Goal: Task Accomplishment & Management: Manage account settings

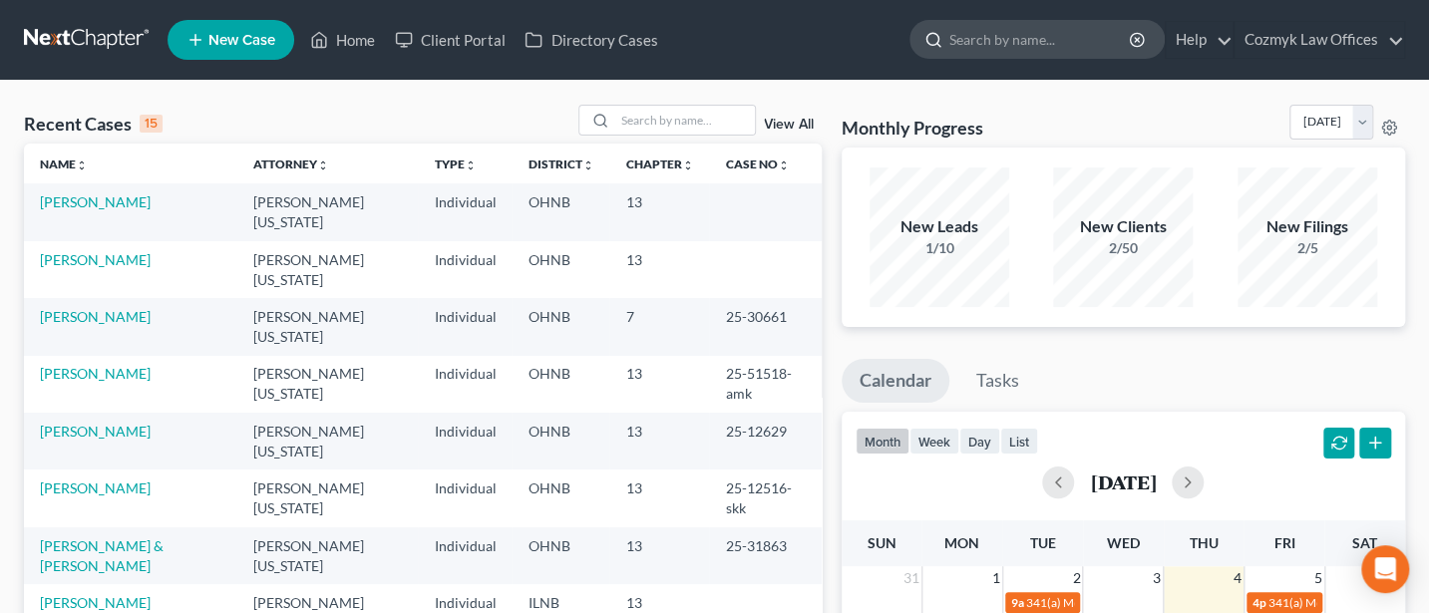
click at [983, 49] on input "search" at bounding box center [1040, 39] width 182 height 37
type input "[PERSON_NAME]"
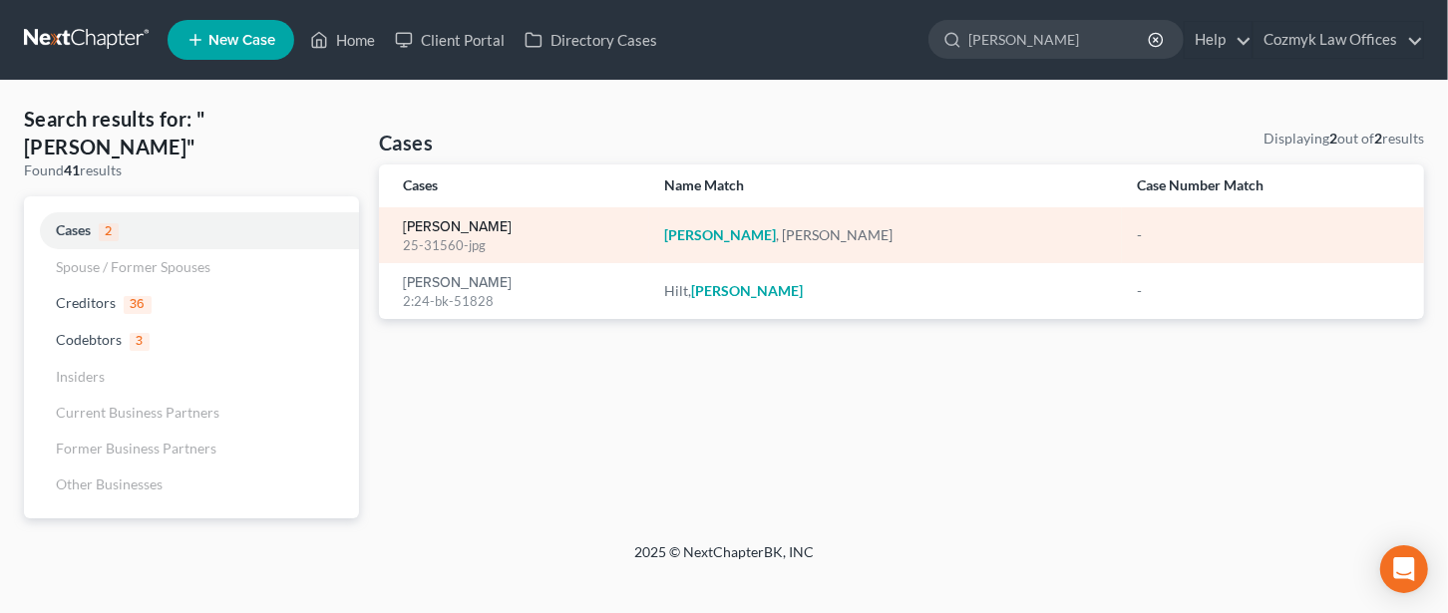
click at [456, 230] on link "[PERSON_NAME]" at bounding box center [457, 227] width 109 height 14
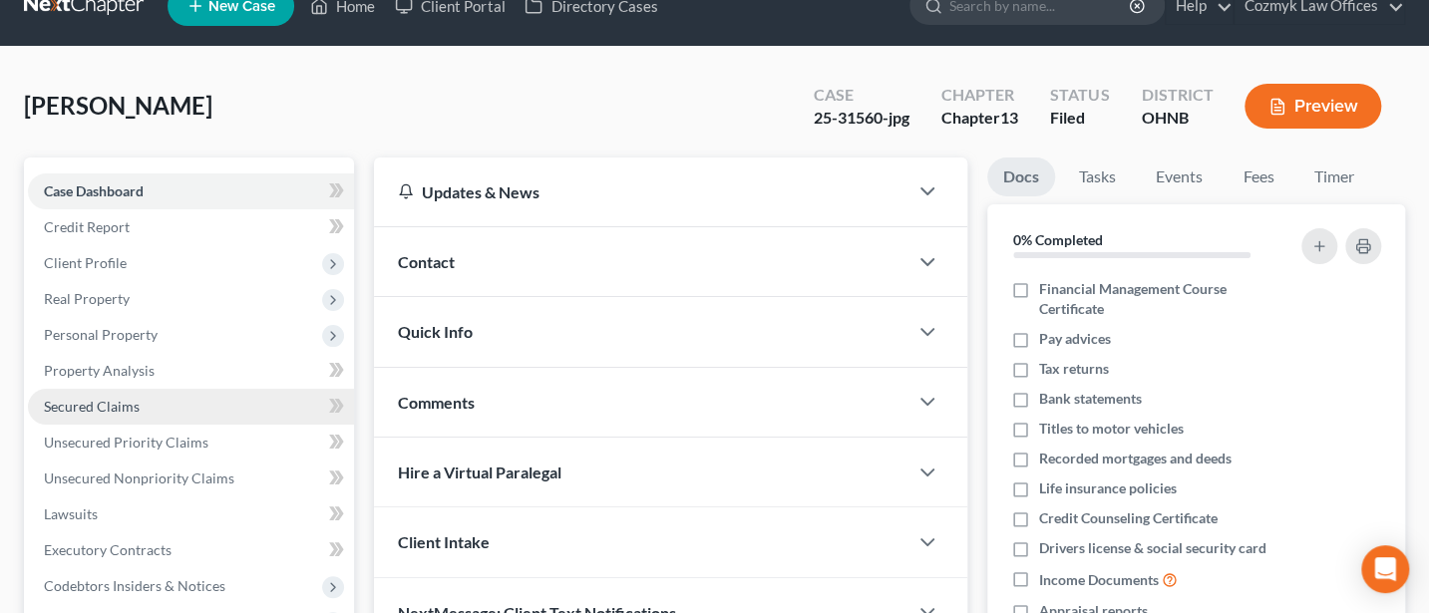
scroll to position [532, 0]
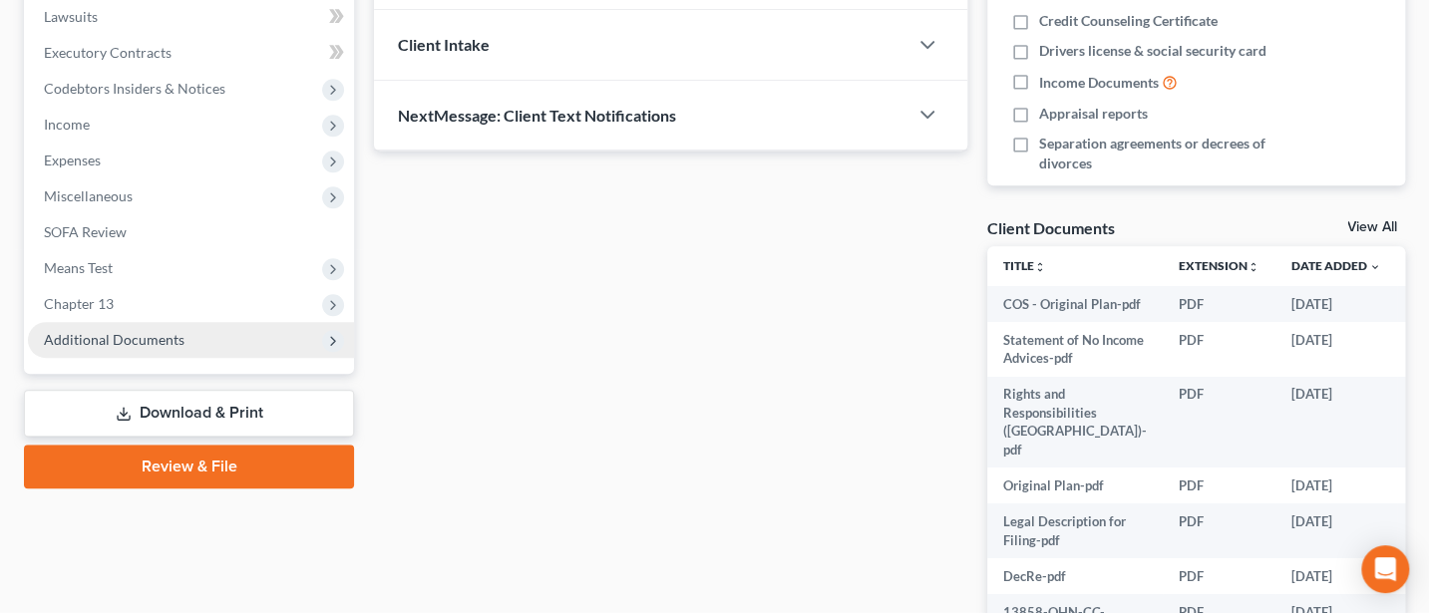
click at [120, 337] on span "Additional Documents" at bounding box center [114, 339] width 141 height 17
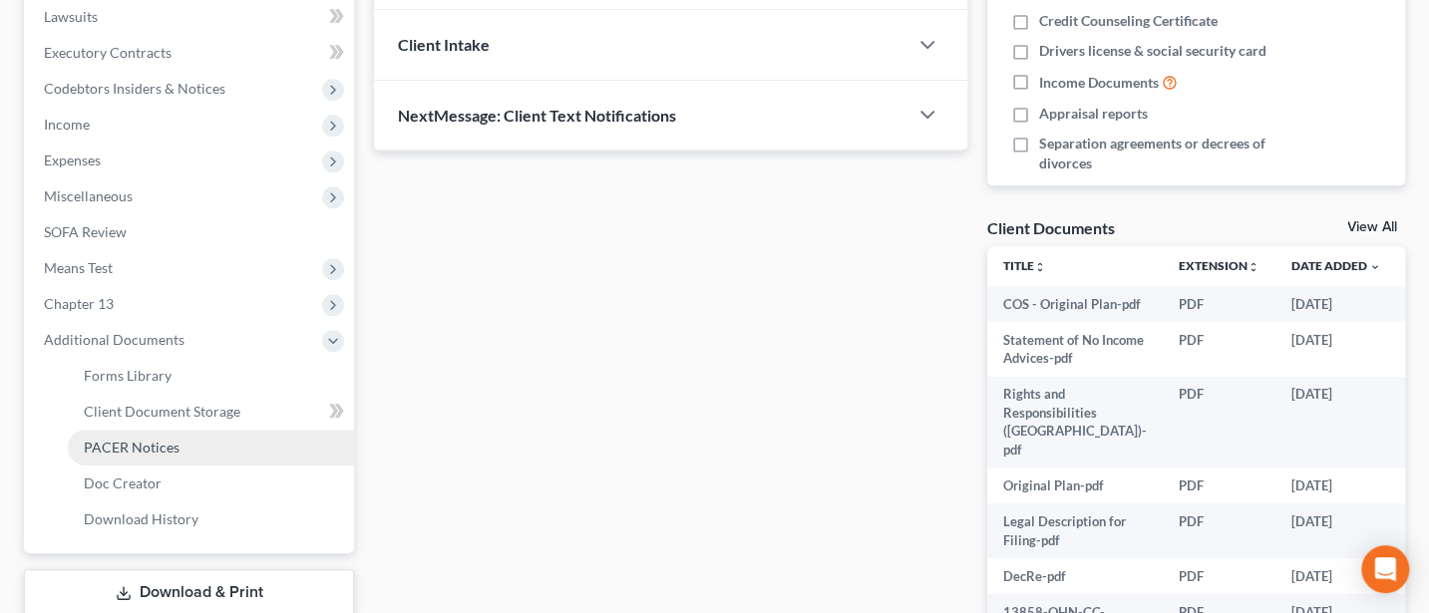
click at [129, 436] on link "PACER Notices" at bounding box center [211, 448] width 286 height 36
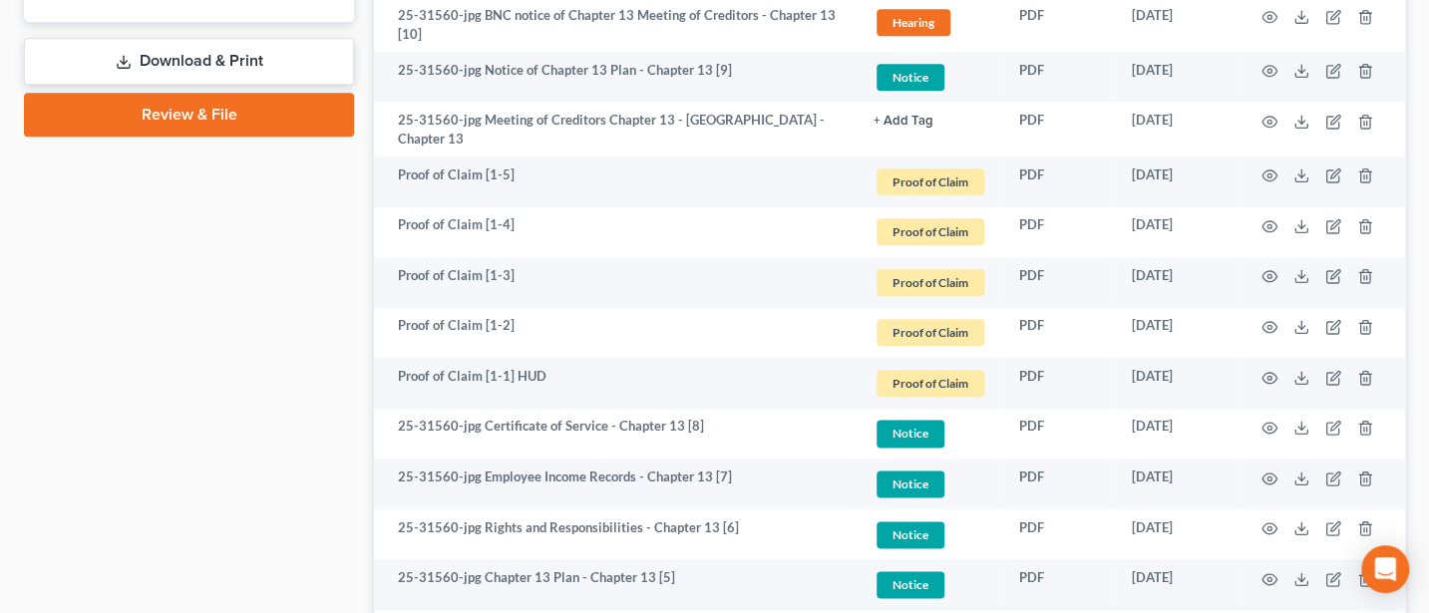
scroll to position [1329, 0]
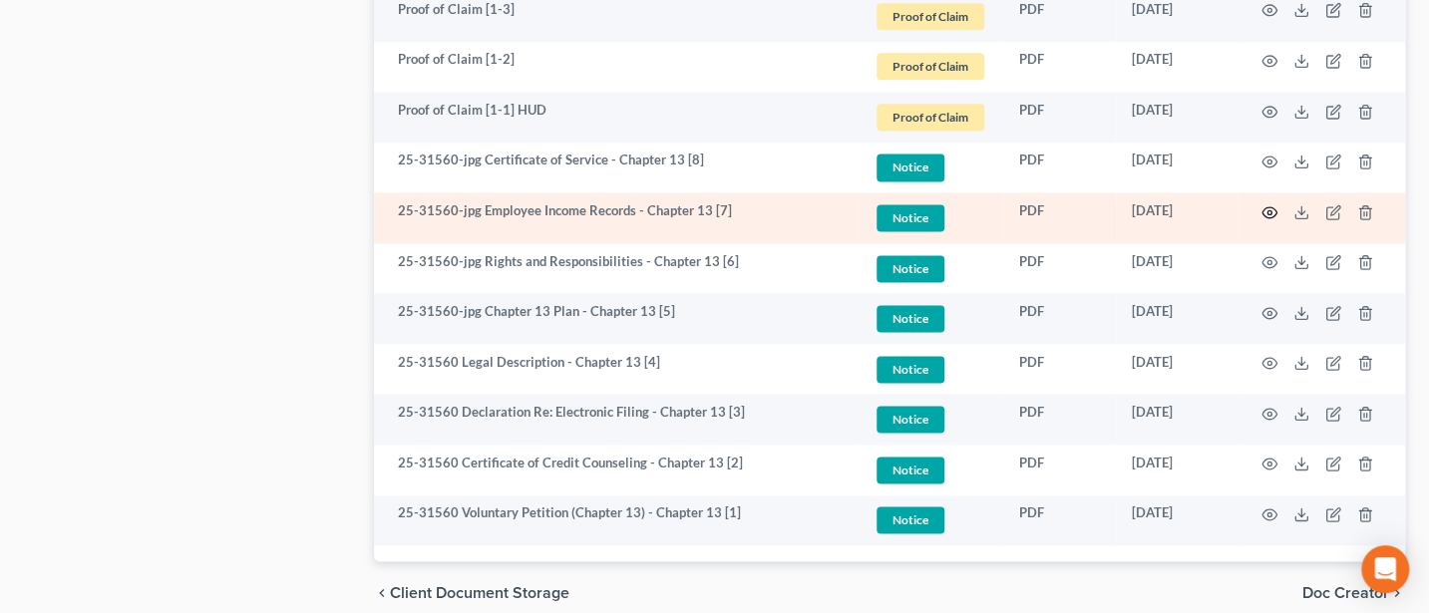
click at [1272, 204] on icon "button" at bounding box center [1270, 212] width 16 height 16
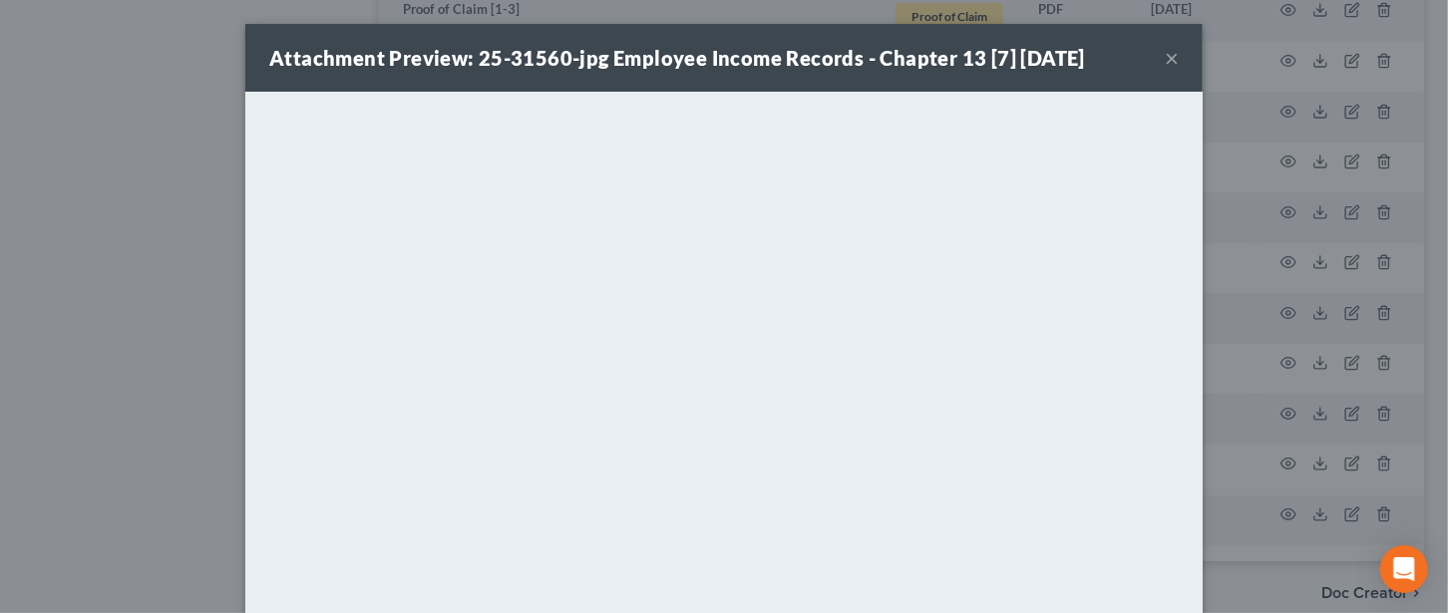
click at [1165, 56] on button "×" at bounding box center [1172, 58] width 14 height 24
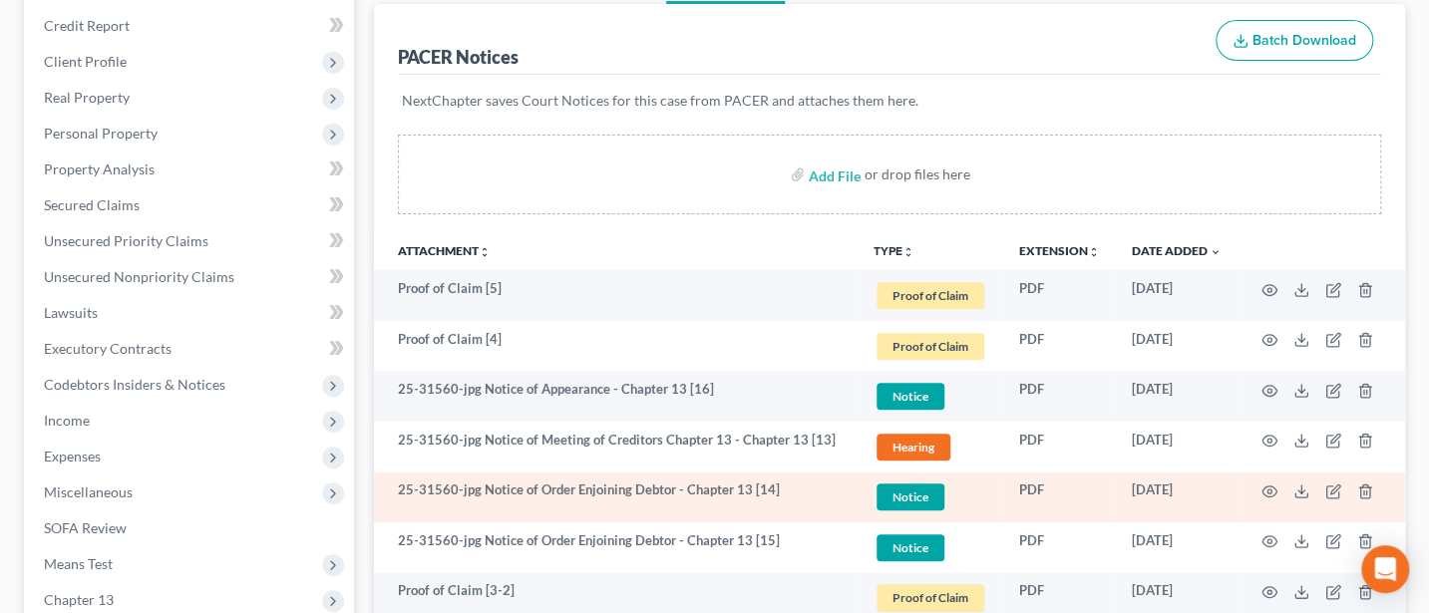
scroll to position [0, 0]
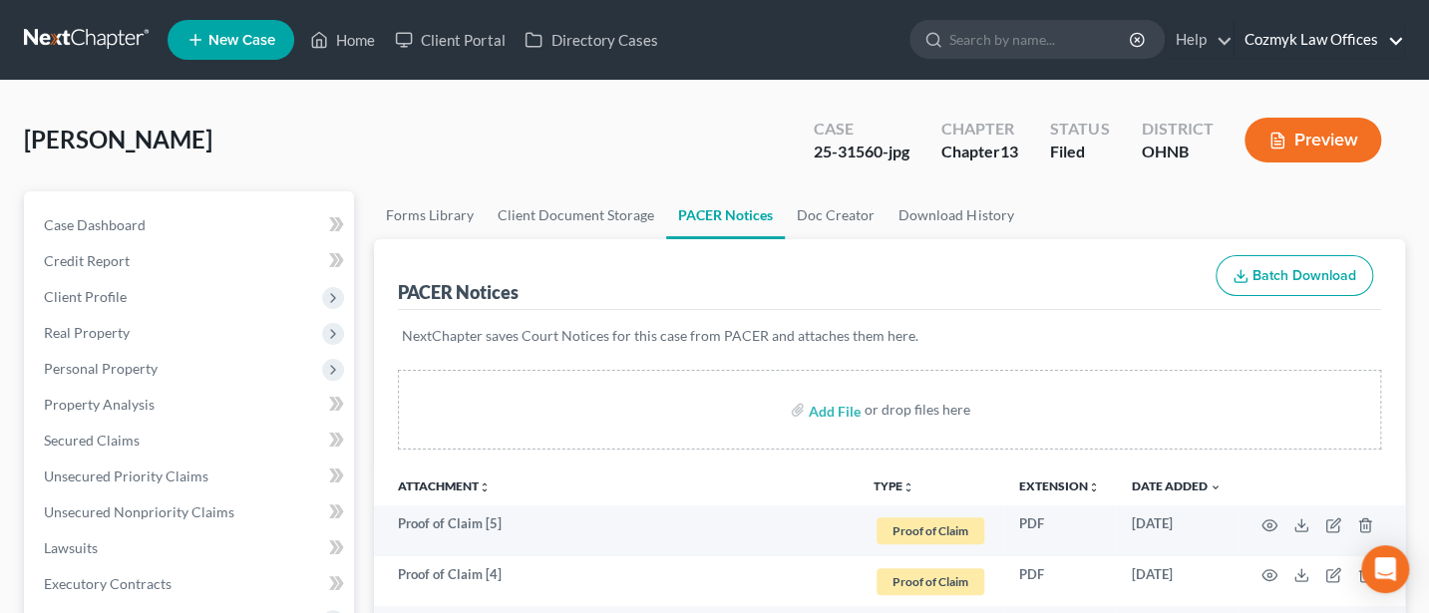
click at [1325, 38] on link "Cozmyk Law Offices" at bounding box center [1320, 40] width 170 height 36
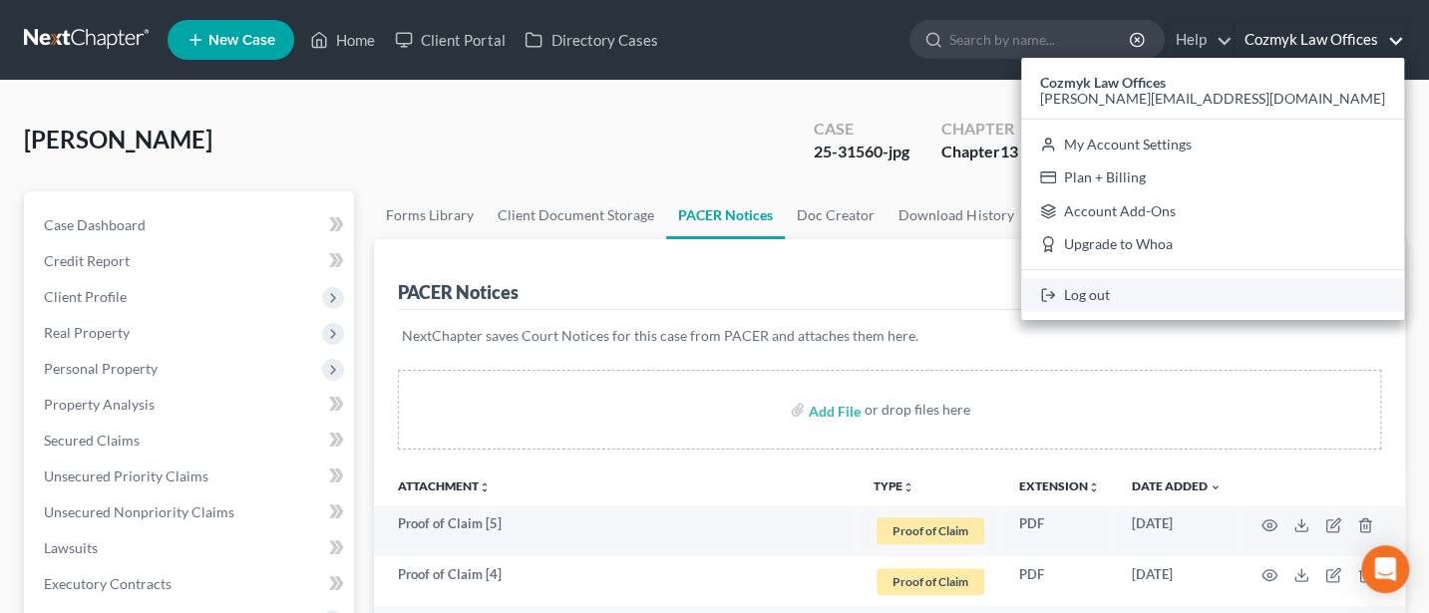
click at [1269, 300] on link "Log out" at bounding box center [1212, 295] width 383 height 34
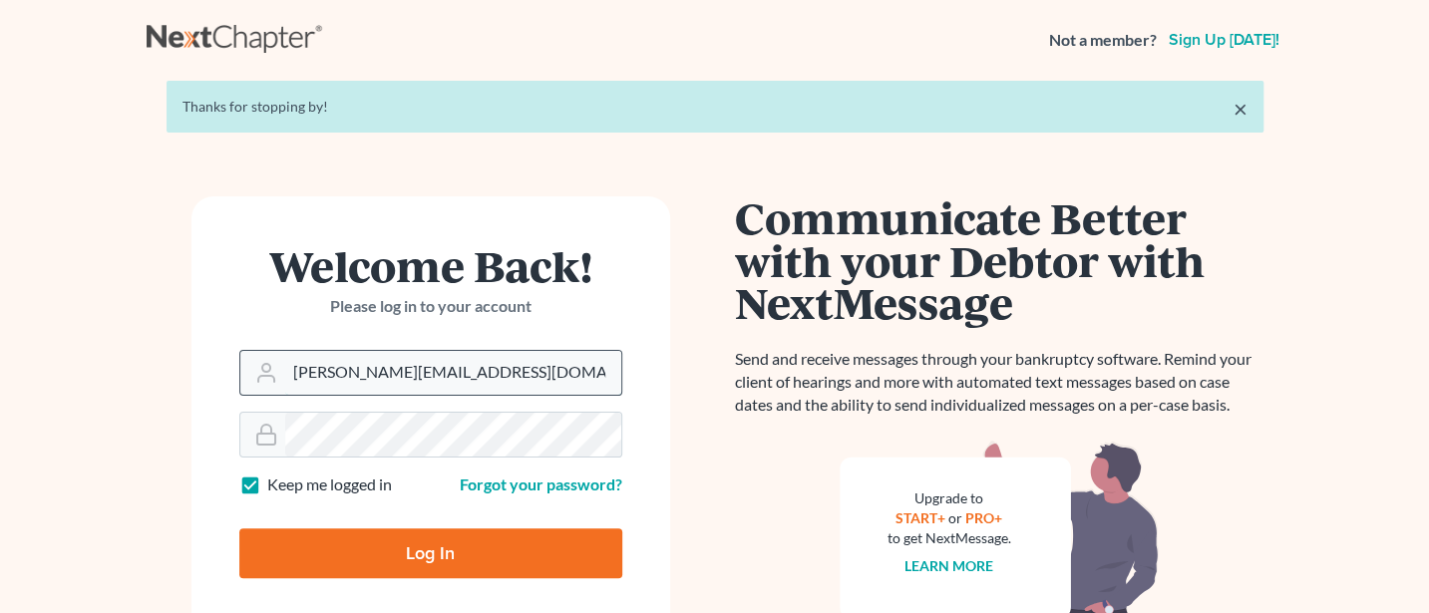
click at [475, 392] on input "[PERSON_NAME][EMAIL_ADDRESS][DOMAIN_NAME]" at bounding box center [453, 373] width 336 height 44
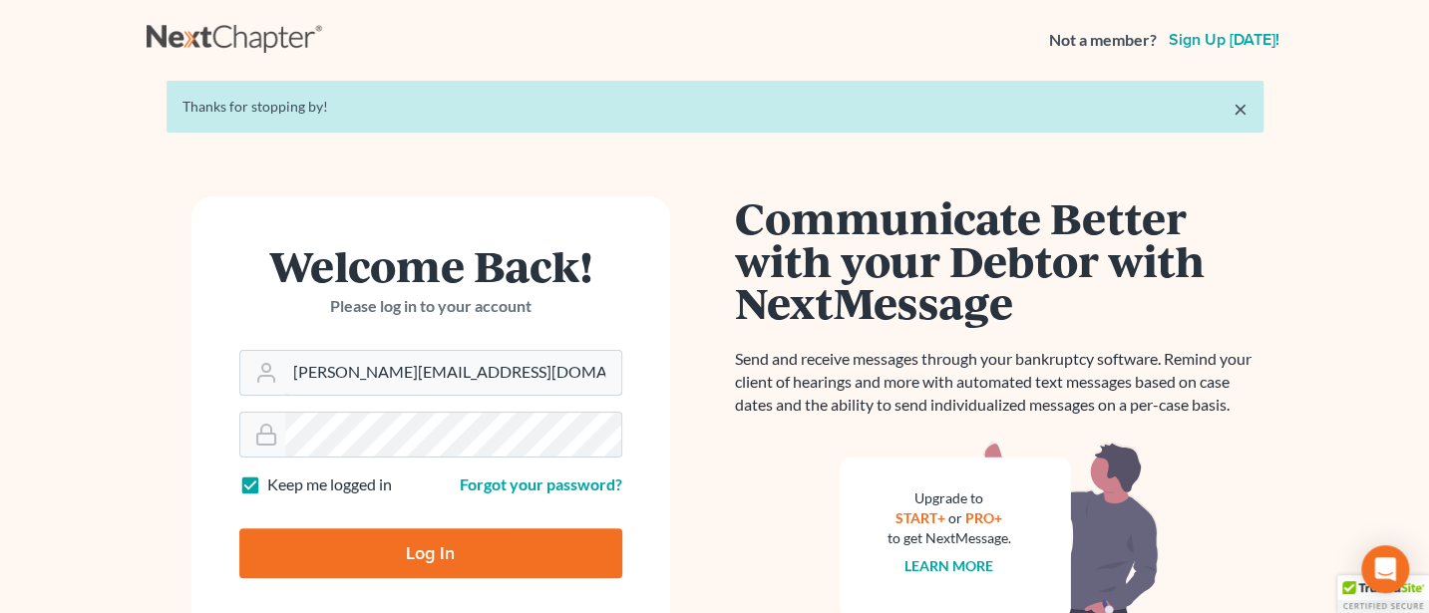
type input "[PERSON_NAME][EMAIL_ADDRESS][DOMAIN_NAME]"
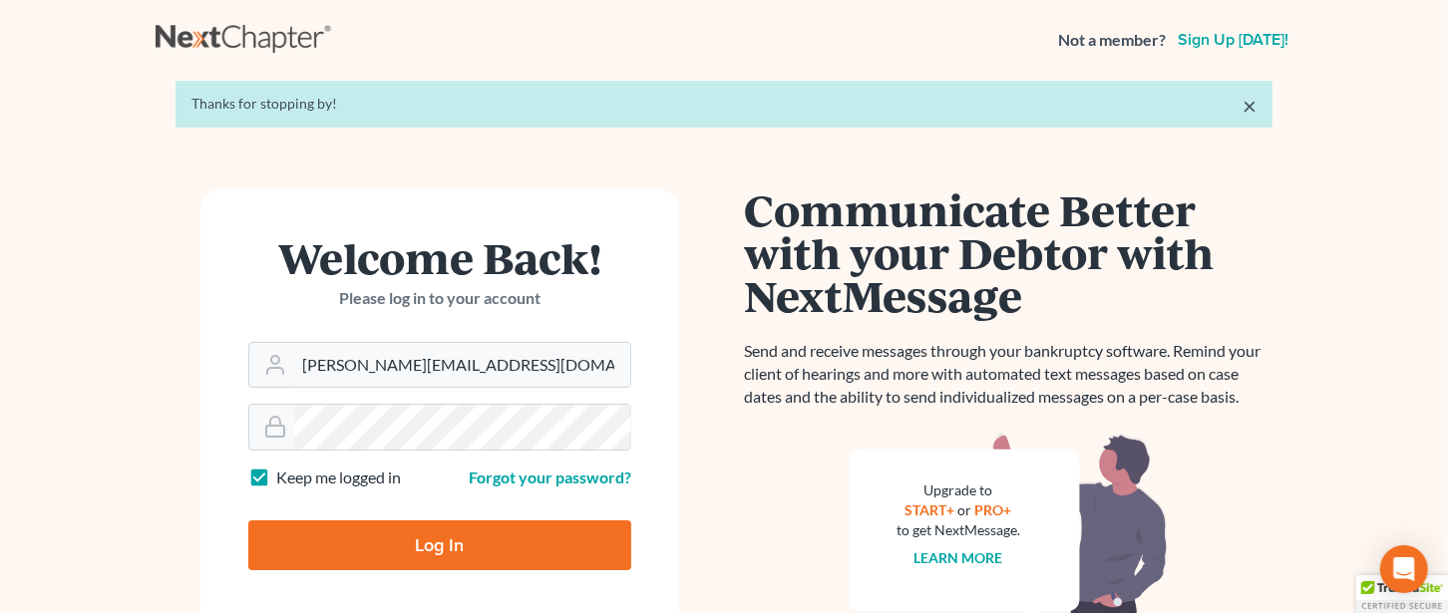
click at [418, 549] on form "Welcome Back! Please log in to your account Email Address Jann@jwashingtonlaw.c…" at bounding box center [439, 411] width 479 height 446
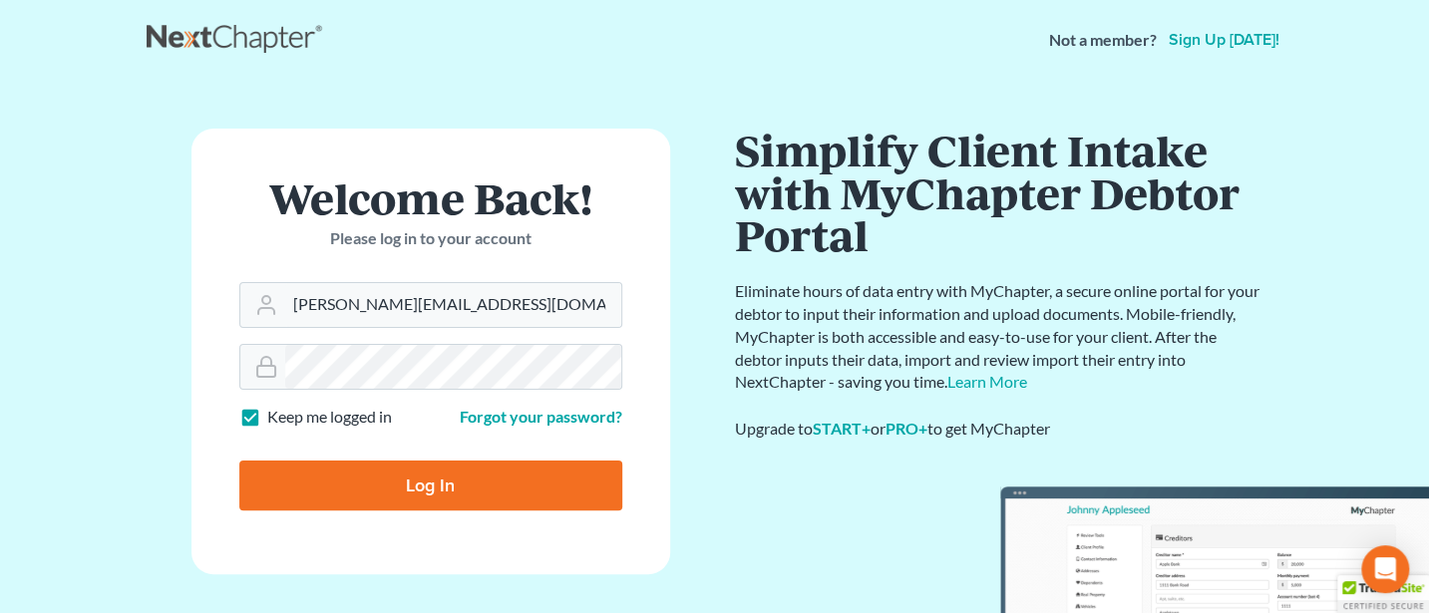
click at [424, 485] on input "Log In" at bounding box center [430, 486] width 383 height 50
type input "Thinking..."
